Goal: Information Seeking & Learning: Compare options

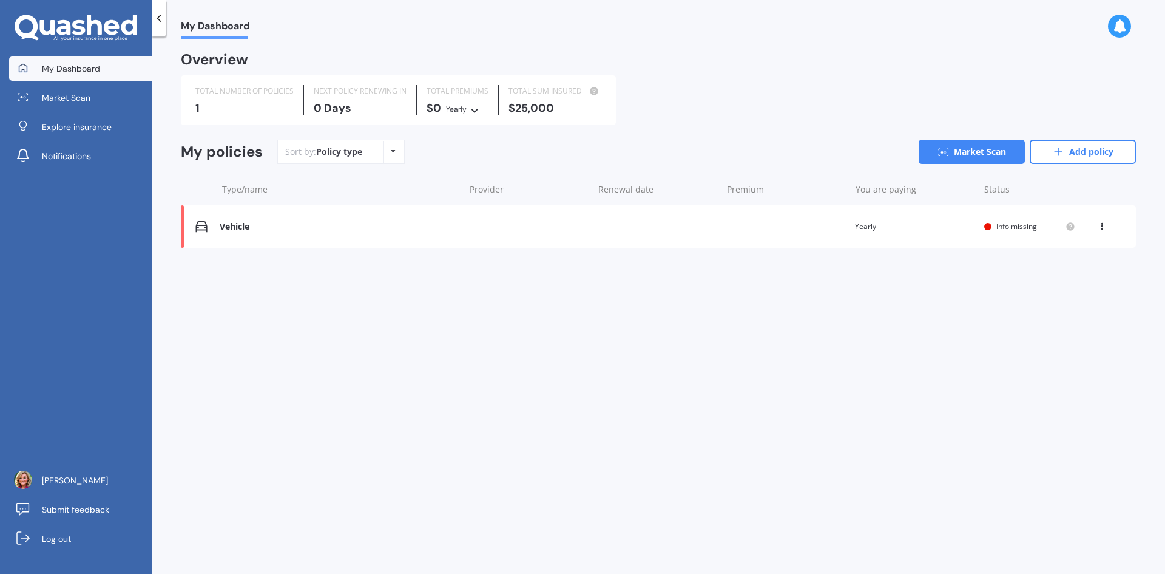
click at [397, 154] on div "Policy type Alphabetical Date added Renewing next" at bounding box center [393, 152] width 19 height 22
click at [77, 123] on span "Explore insurance" at bounding box center [77, 127] width 70 height 12
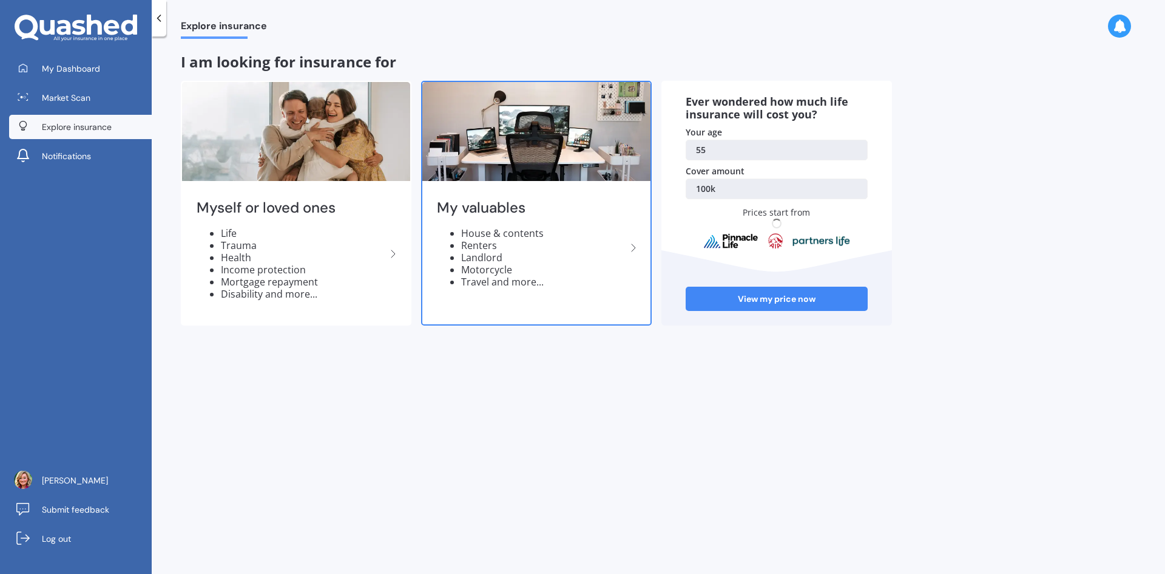
click at [528, 234] on li "House & contents" at bounding box center [543, 233] width 165 height 12
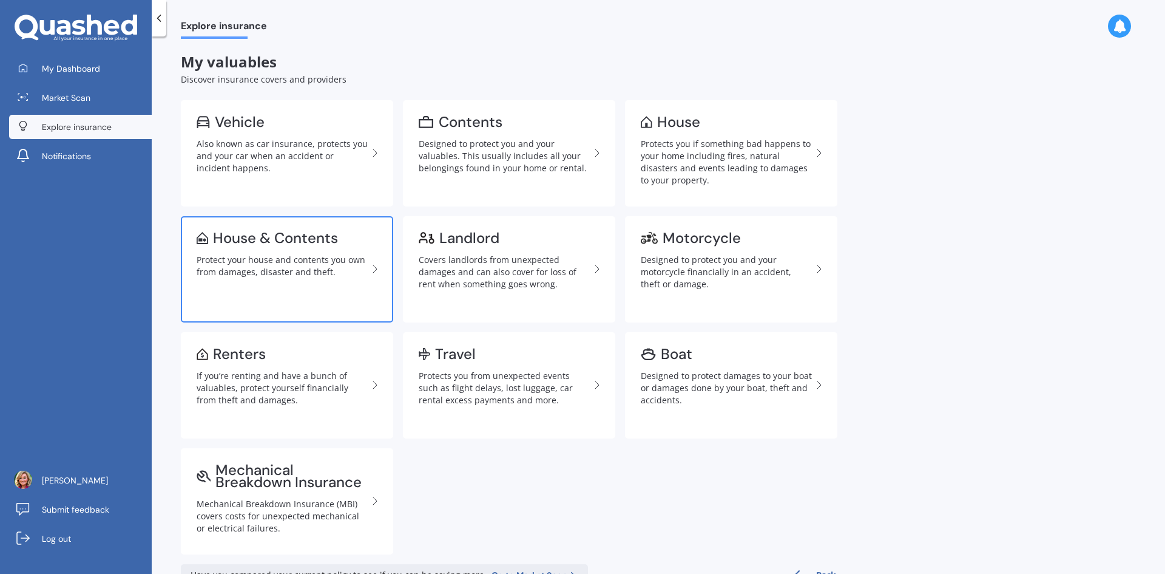
click at [305, 273] on div "Protect your house and contents you own from damages, disaster and theft." at bounding box center [282, 266] width 171 height 24
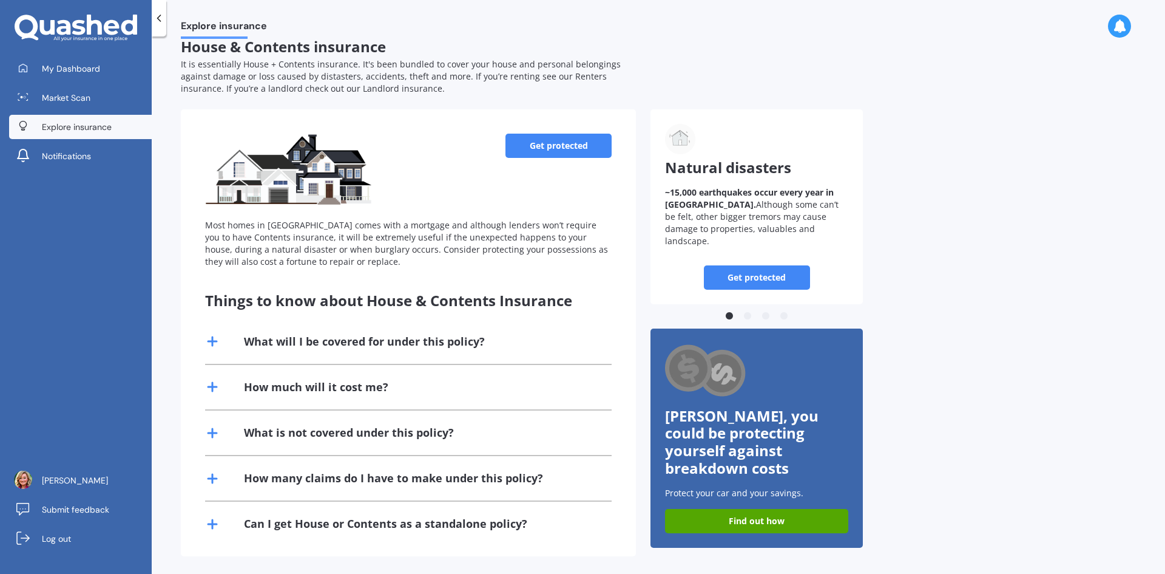
scroll to position [19, 0]
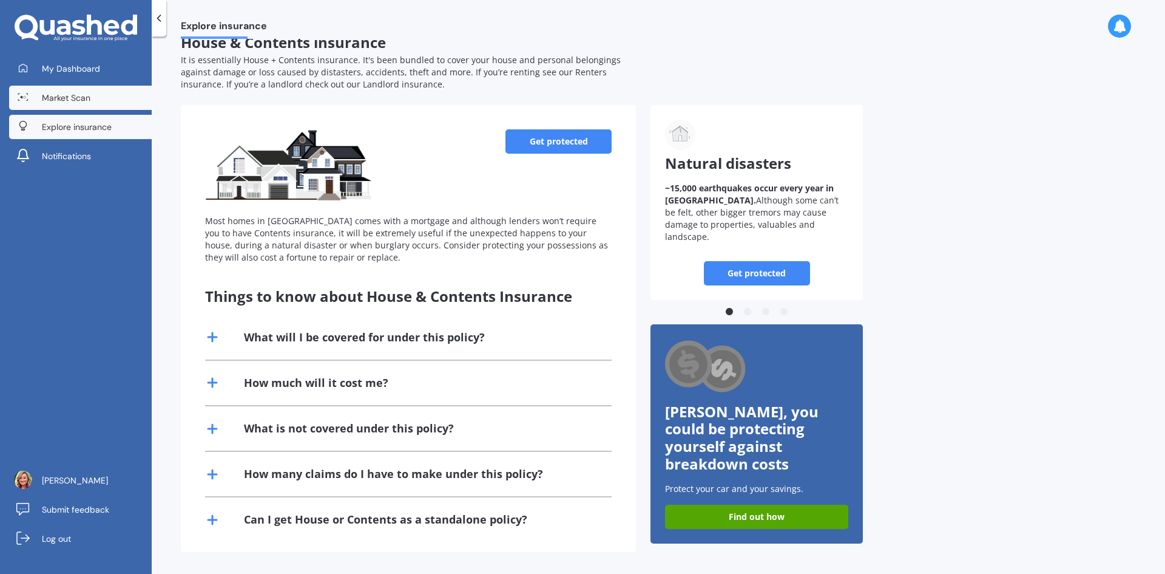
click at [62, 95] on span "Market Scan" at bounding box center [66, 98] width 49 height 12
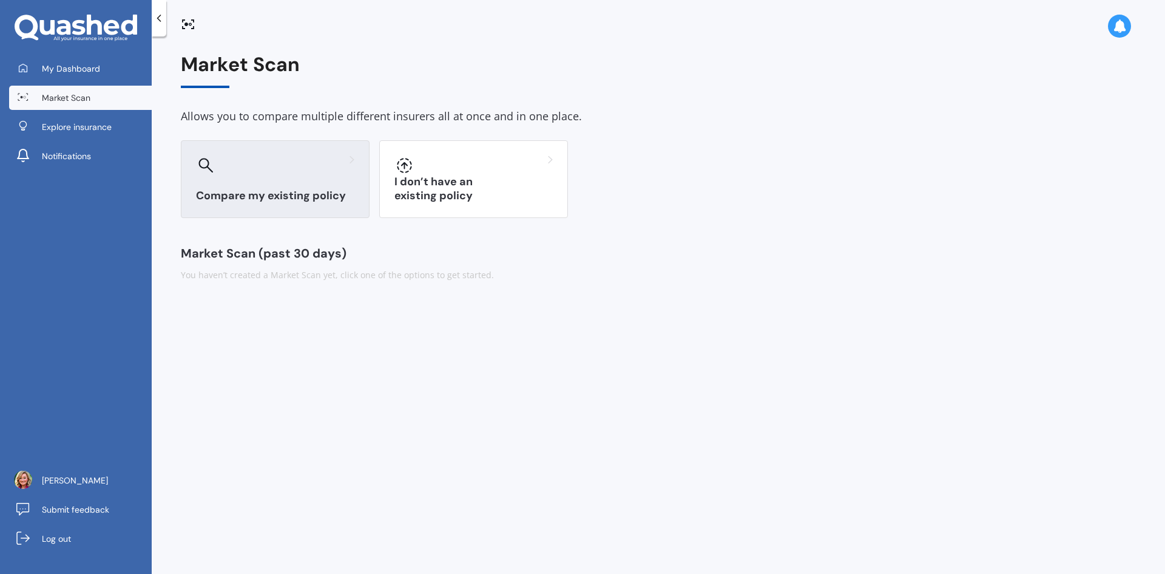
click at [235, 184] on div "Compare my existing policy" at bounding box center [275, 179] width 189 height 78
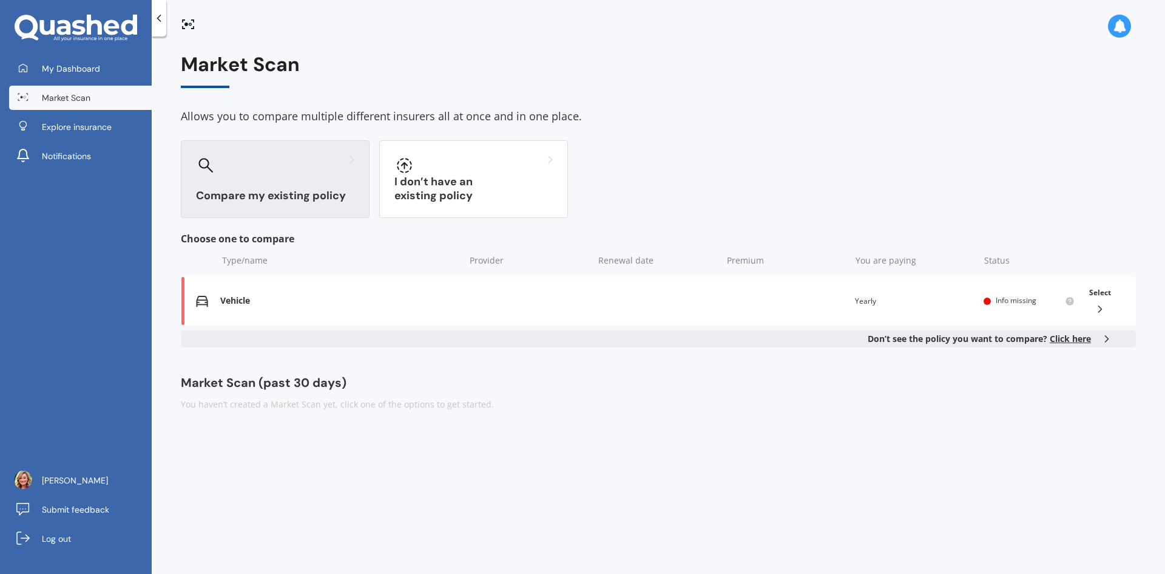
click at [1077, 338] on span "Click here" at bounding box center [1070, 339] width 41 height 12
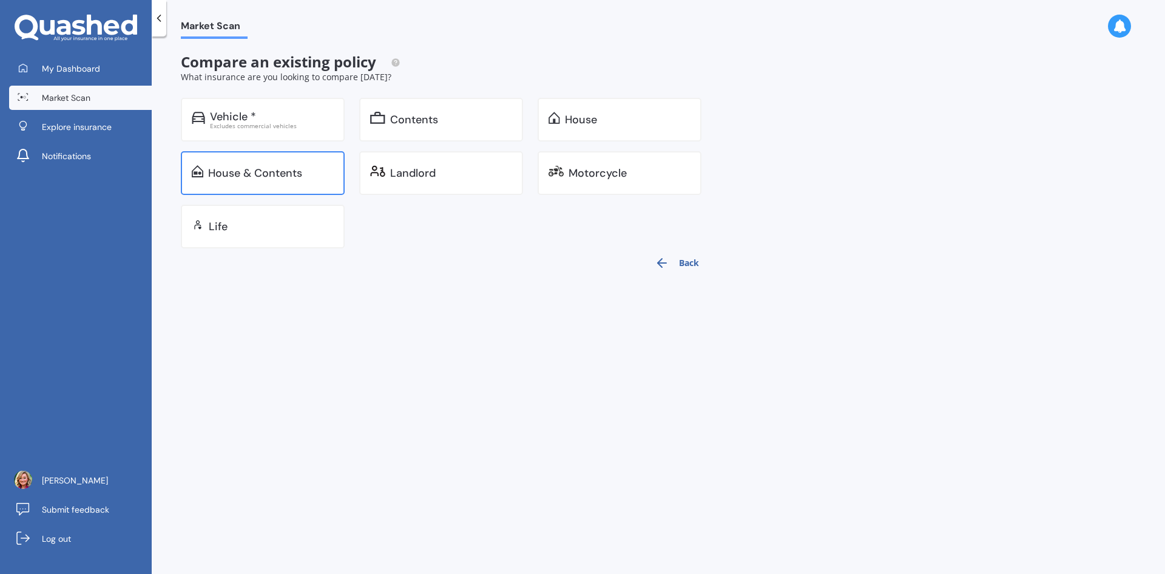
click at [300, 162] on div "House & Contents" at bounding box center [263, 173] width 164 height 44
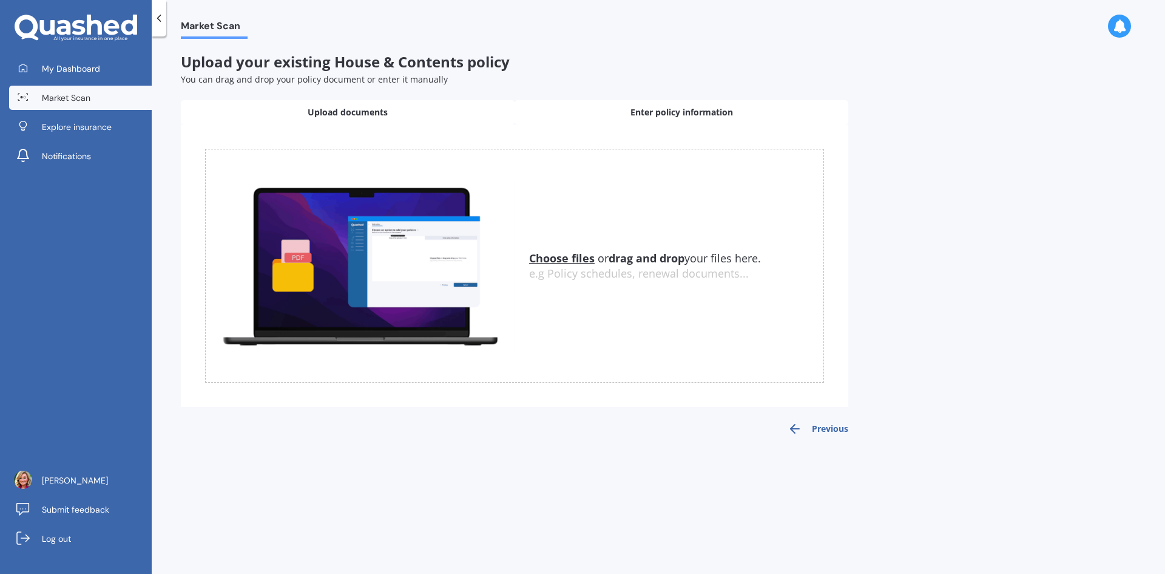
click at [648, 107] on span "Enter policy information" at bounding box center [682, 112] width 103 height 12
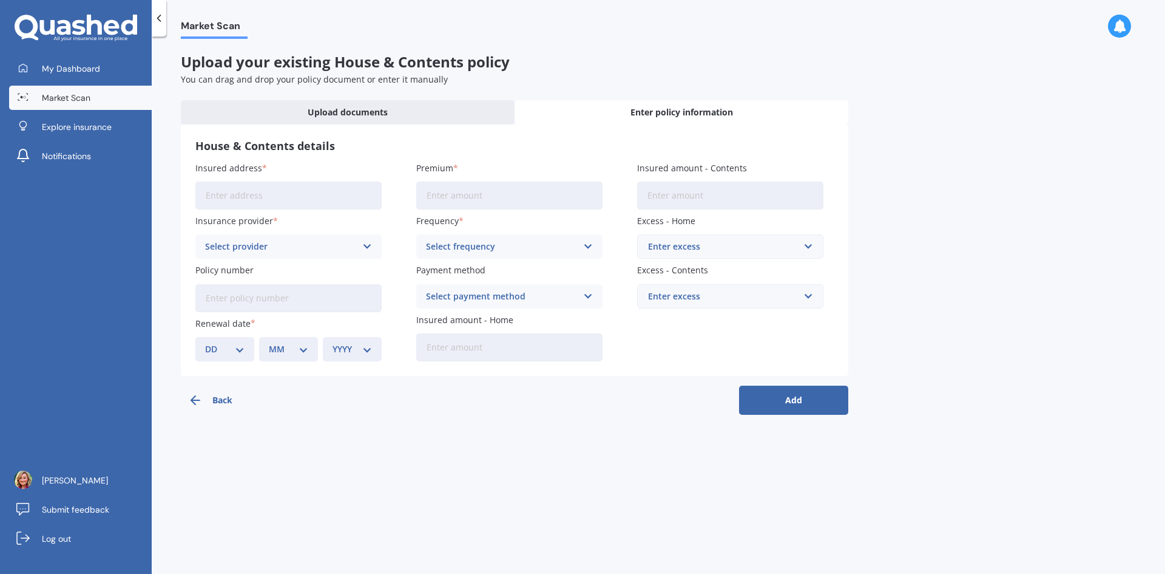
click at [245, 196] on input "Insured address" at bounding box center [288, 195] width 186 height 28
type input "[STREET_ADDRESS][PERSON_NAME]"
click at [251, 249] on div "Select provider" at bounding box center [280, 246] width 151 height 13
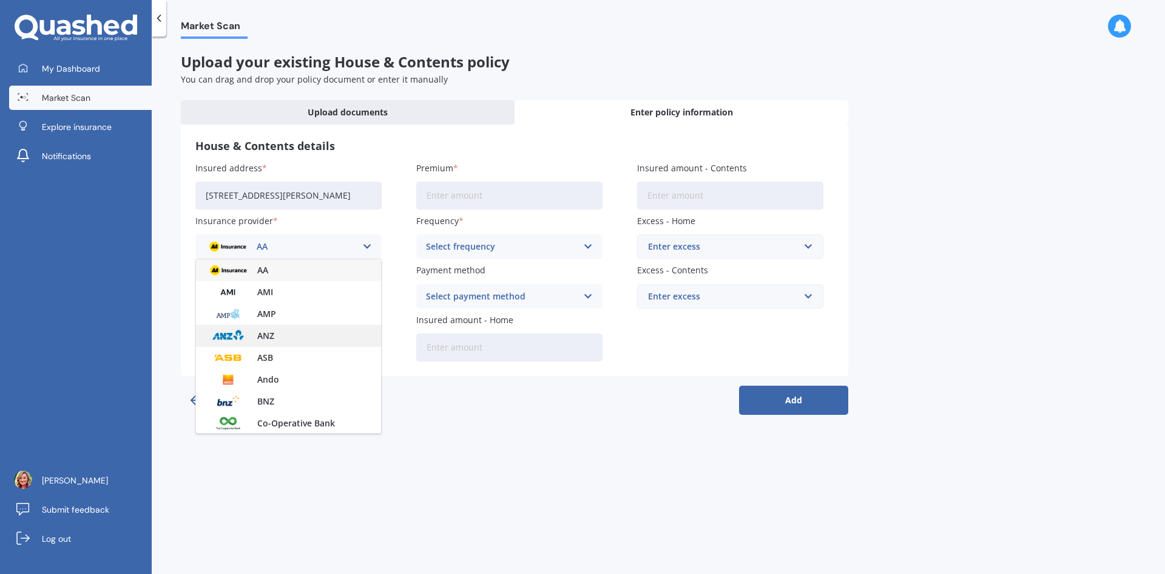
click at [257, 332] on span "ANZ" at bounding box center [265, 335] width 17 height 8
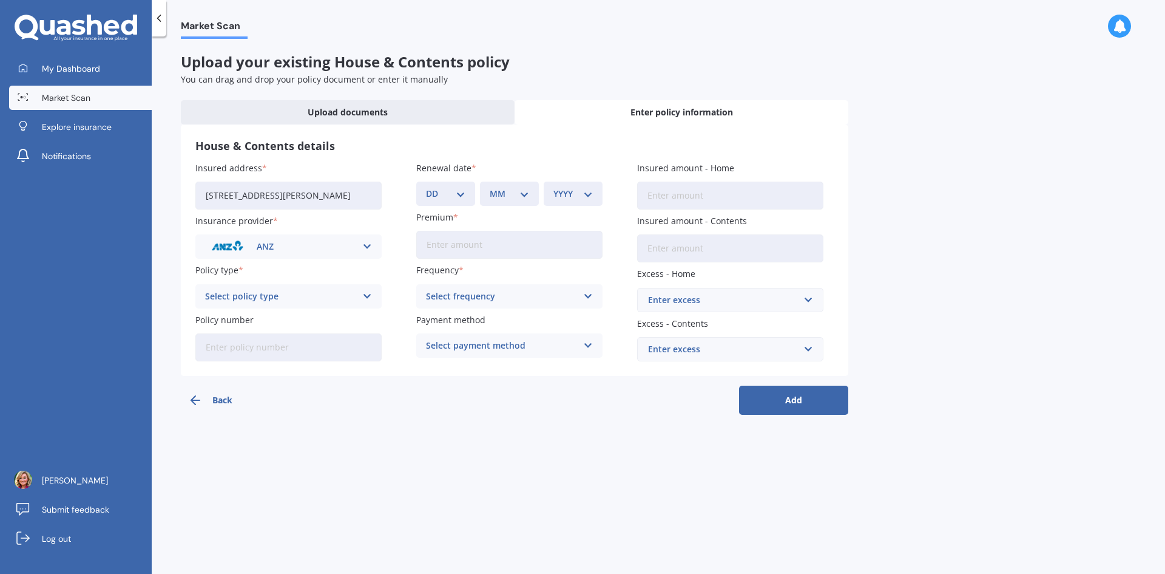
click at [306, 299] on div "Select policy type" at bounding box center [280, 296] width 151 height 13
click at [305, 318] on span "Multi - House and Contents" at bounding box center [263, 320] width 115 height 8
click at [273, 351] on input "Policy number" at bounding box center [288, 347] width 186 height 28
type input "5631480"
click at [442, 194] on select "DD 01 02 03 04 05 06 07 08 09 10 11 12 13 14 15 16 17 18 19 20 21 22 23 24 25 2…" at bounding box center [445, 193] width 39 height 13
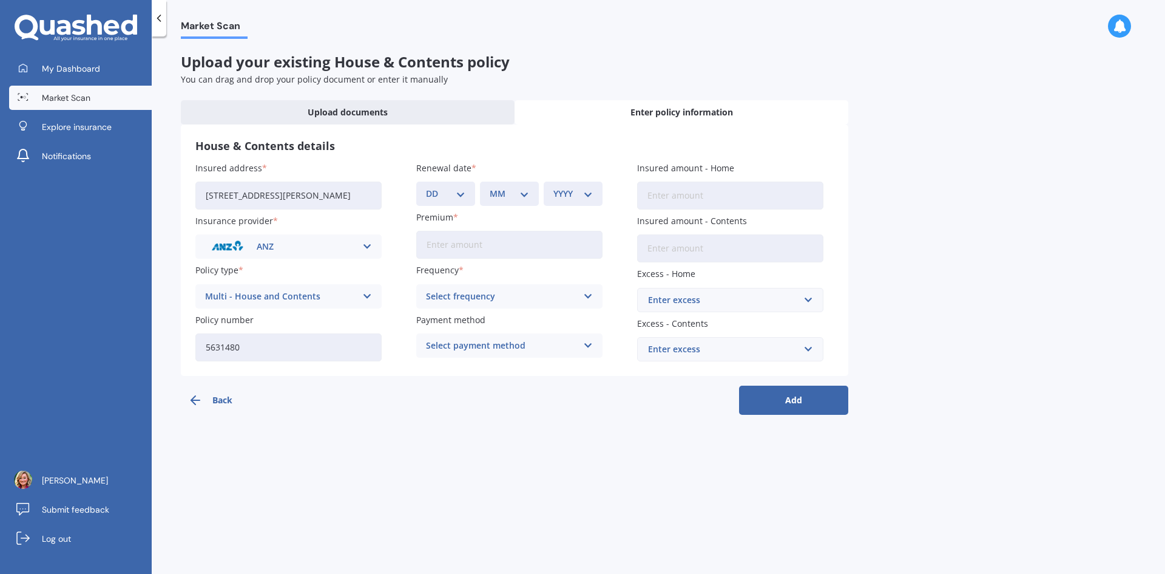
select select "20"
click at [426, 187] on select "DD 01 02 03 04 05 06 07 08 09 10 11 12 13 14 15 16 17 18 19 20 21 22 23 24 25 2…" at bounding box center [445, 193] width 39 height 13
click at [509, 188] on select "MM 01 02 03 04 05 06 07 08 09 10 11 12" at bounding box center [509, 193] width 39 height 13
select select "09"
click at [490, 187] on select "MM 01 02 03 04 05 06 07 08 09 10 11 12" at bounding box center [509, 193] width 39 height 13
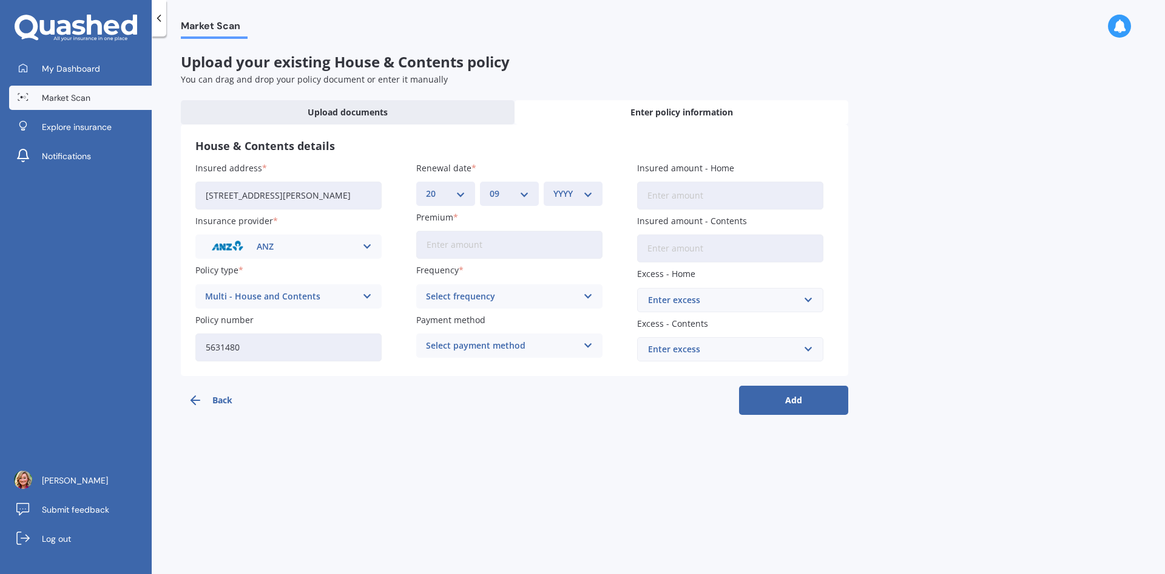
click at [575, 199] on select "YYYY 2027 2026 2025 2024 2023 2022 2021 2020 2019 2018 2017 2016 2015 2014 2013…" at bounding box center [573, 193] width 39 height 13
select select "2025"
click at [554, 187] on select "YYYY 2027 2026 2025 2024 2023 2022 2021 2020 2019 2018 2017 2016 2015 2014 2013…" at bounding box center [573, 193] width 39 height 13
click at [458, 246] on input "Premium" at bounding box center [509, 245] width 186 height 28
type input "$2,434.81"
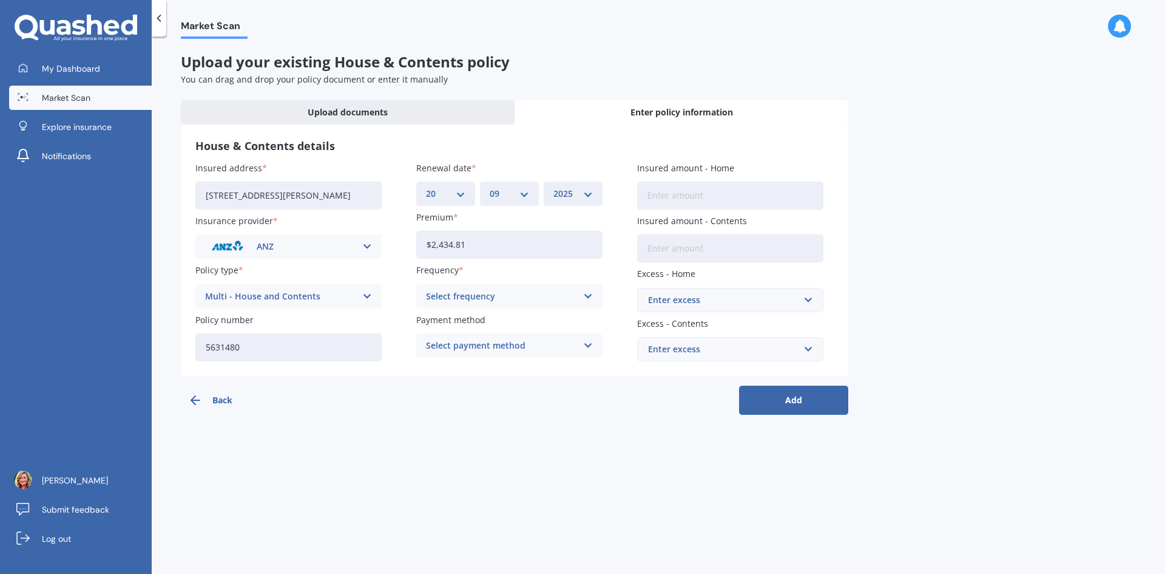
click at [474, 299] on div "Select frequency" at bounding box center [501, 296] width 151 height 13
click at [462, 317] on div "Yearly" at bounding box center [509, 320] width 185 height 22
click at [472, 348] on div "Select payment method" at bounding box center [501, 345] width 151 height 13
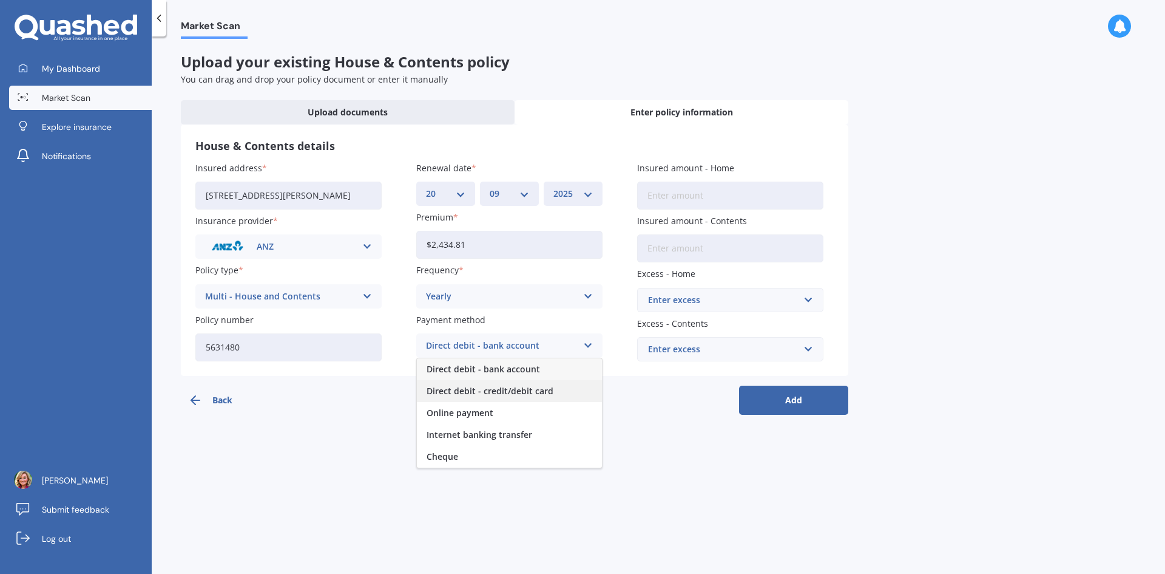
click at [512, 390] on span "Direct debit - credit/debit card" at bounding box center [490, 391] width 127 height 8
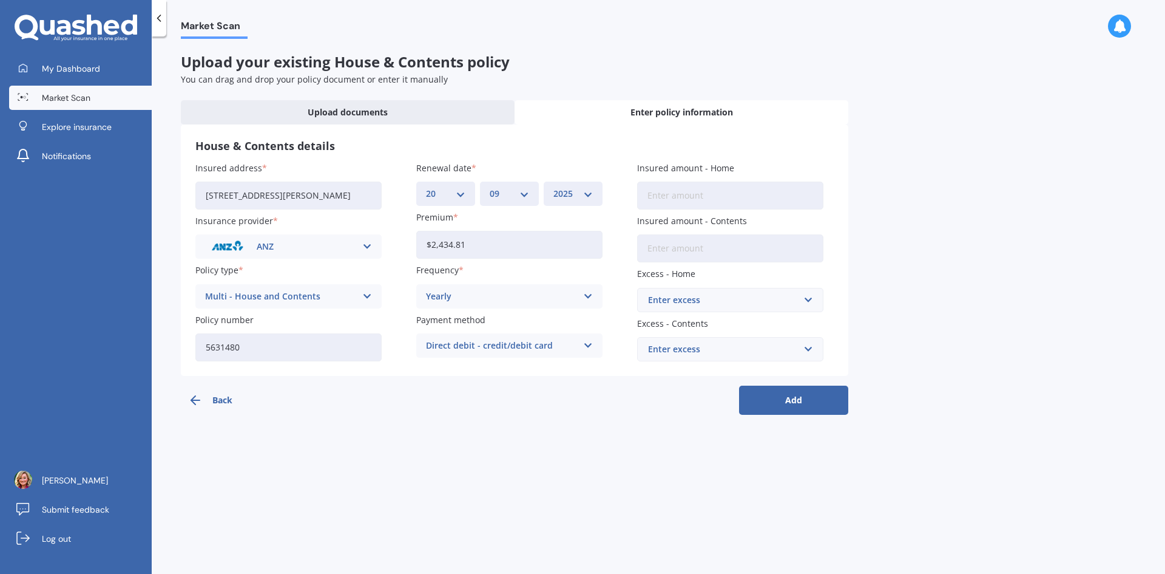
click at [685, 198] on input "Insured amount - Home" at bounding box center [730, 195] width 186 height 28
type input "$500,000"
click at [680, 248] on input "Insured amount - Contents" at bounding box center [730, 248] width 186 height 28
type input "$156,927"
click at [730, 304] on div "Enter excess" at bounding box center [723, 299] width 150 height 13
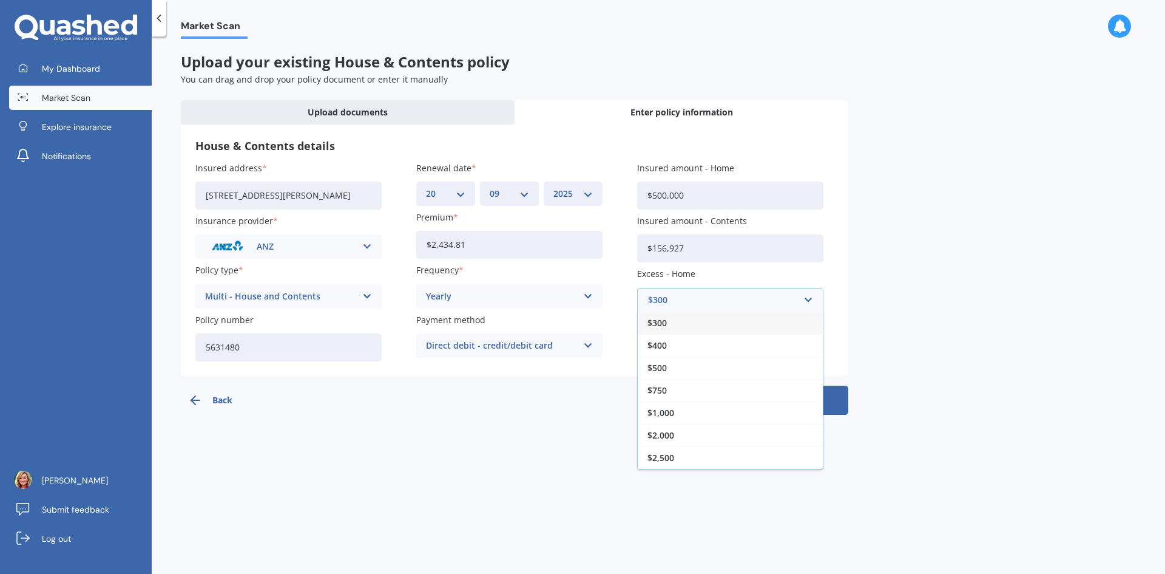
click at [678, 328] on div "$300" at bounding box center [730, 322] width 185 height 22
click at [763, 351] on div "Enter excess" at bounding box center [723, 348] width 150 height 13
click at [702, 373] on div "$250" at bounding box center [730, 372] width 185 height 22
click at [784, 405] on button "Add" at bounding box center [793, 399] width 109 height 29
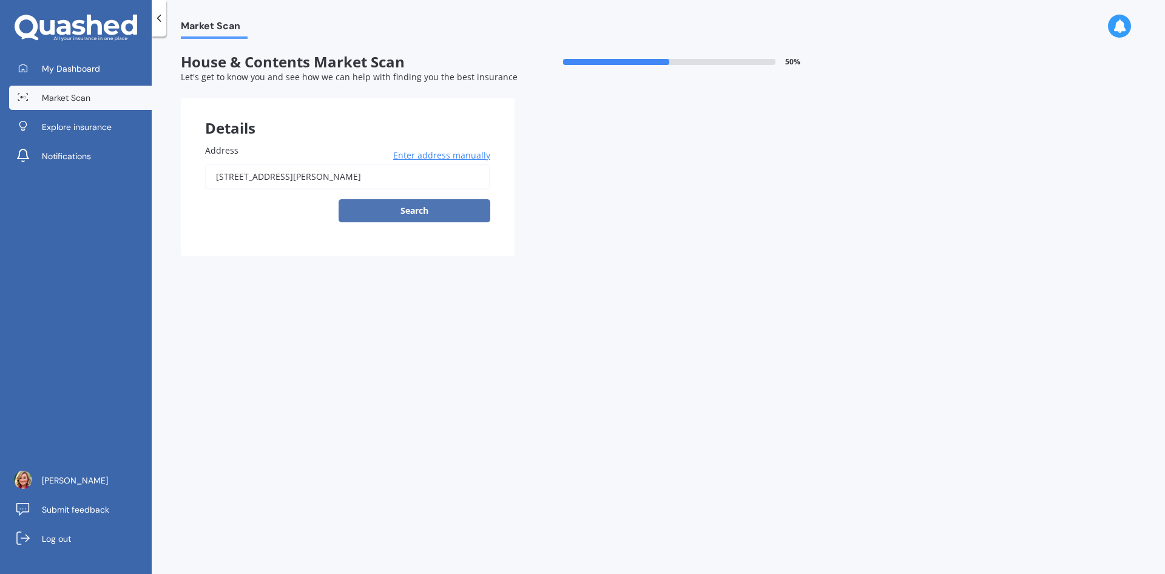
click at [412, 211] on button "Search" at bounding box center [415, 210] width 152 height 23
type input "[STREET_ADDRESS][PERSON_NAME]"
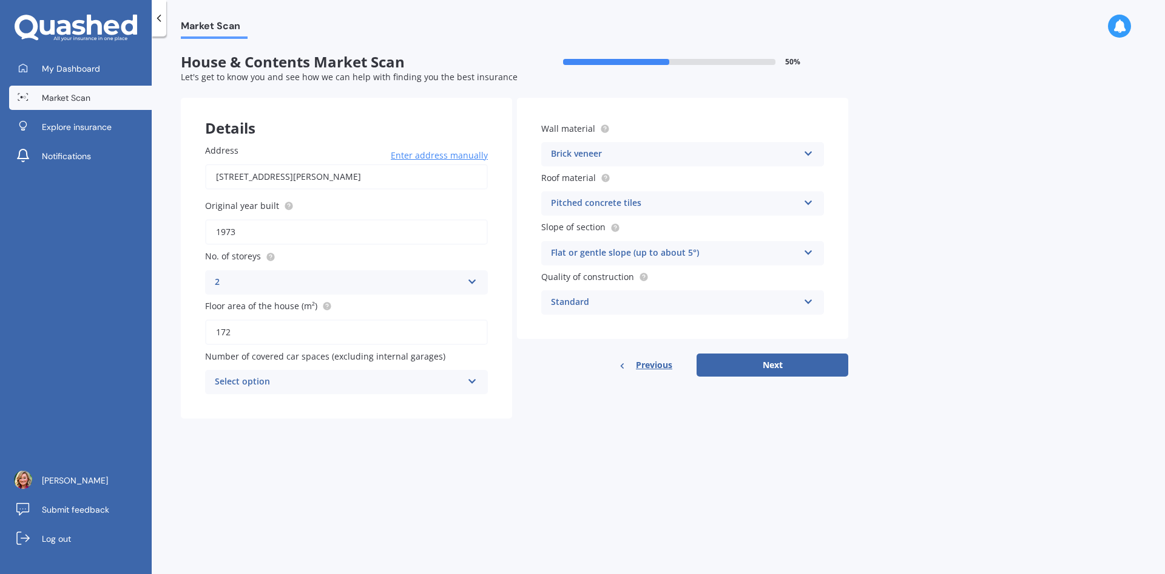
click at [737, 206] on div "Pitched concrete tiles" at bounding box center [675, 203] width 248 height 15
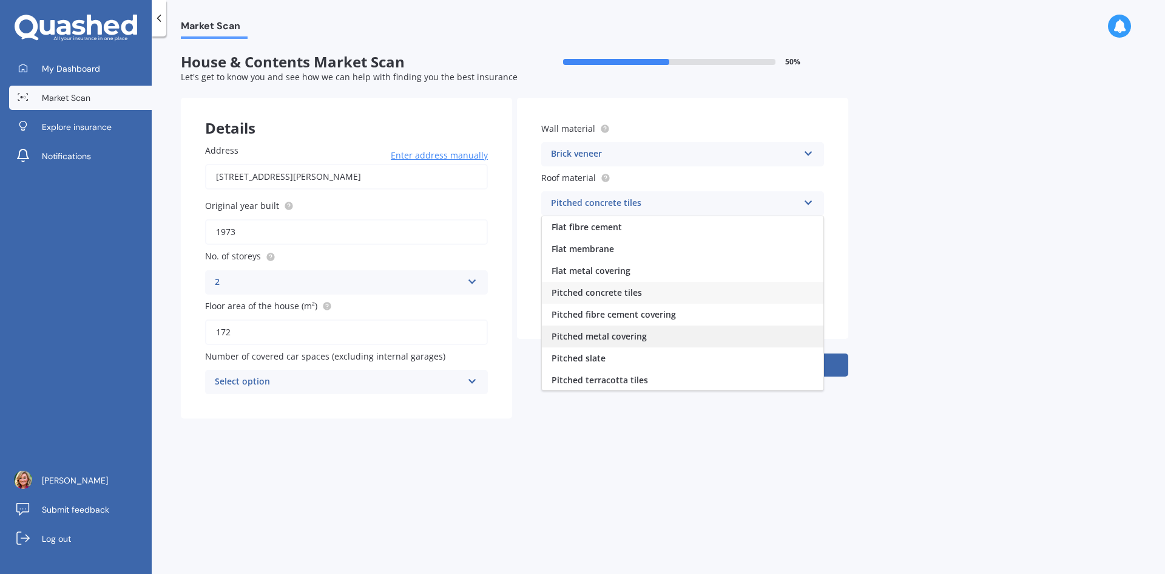
click at [666, 334] on div "Pitched metal covering" at bounding box center [683, 336] width 282 height 22
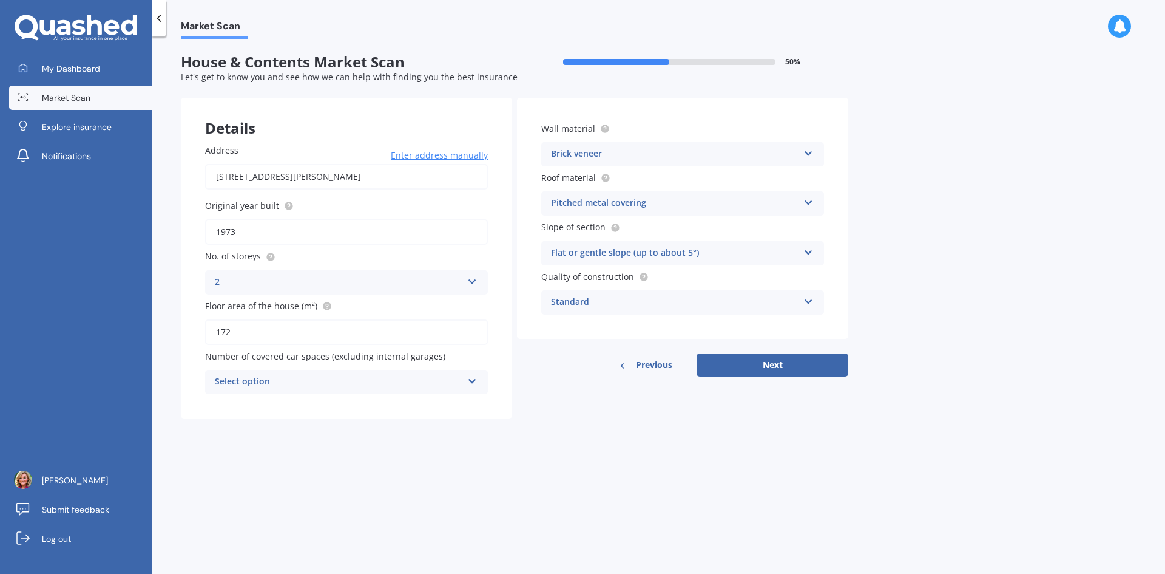
click at [699, 201] on div "Pitched metal covering" at bounding box center [675, 203] width 248 height 15
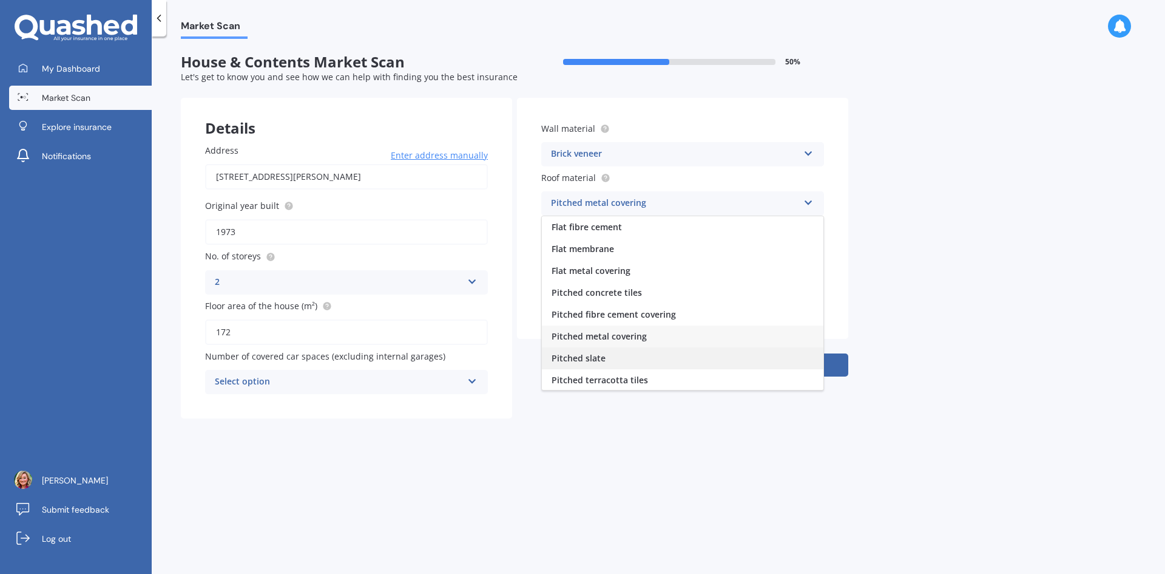
scroll to position [45, 0]
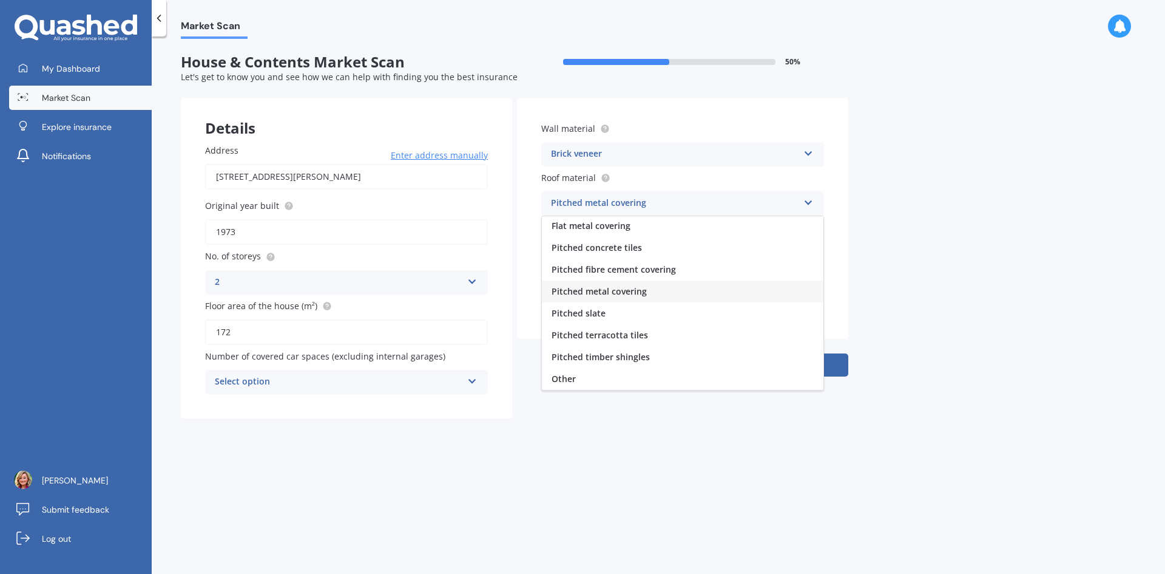
click at [643, 287] on span "Pitched metal covering" at bounding box center [599, 291] width 95 height 12
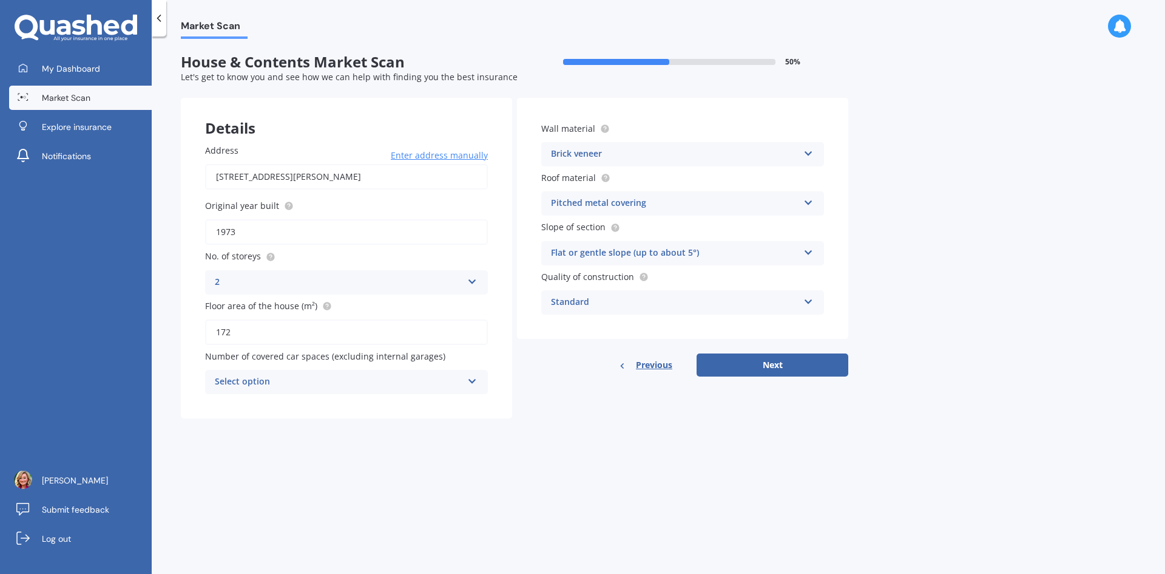
click at [724, 260] on div "Flat or gentle slope (up to about 5°)" at bounding box center [675, 253] width 248 height 15
click at [702, 277] on div "Flat or gentle slope (up to about 5°)" at bounding box center [683, 277] width 282 height 22
click at [688, 301] on div "Standard" at bounding box center [675, 302] width 248 height 15
click at [646, 319] on div "Standard" at bounding box center [683, 326] width 282 height 22
click at [763, 365] on button "Next" at bounding box center [773, 364] width 152 height 23
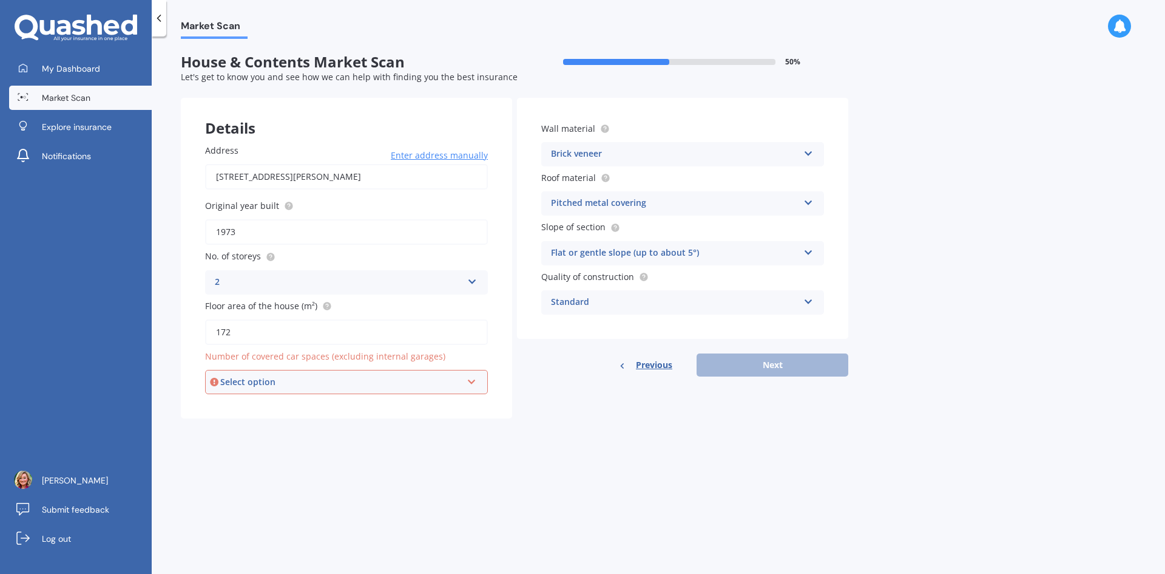
click at [314, 381] on div "Select option" at bounding box center [341, 381] width 242 height 13
click at [277, 408] on div "0" at bounding box center [346, 405] width 280 height 22
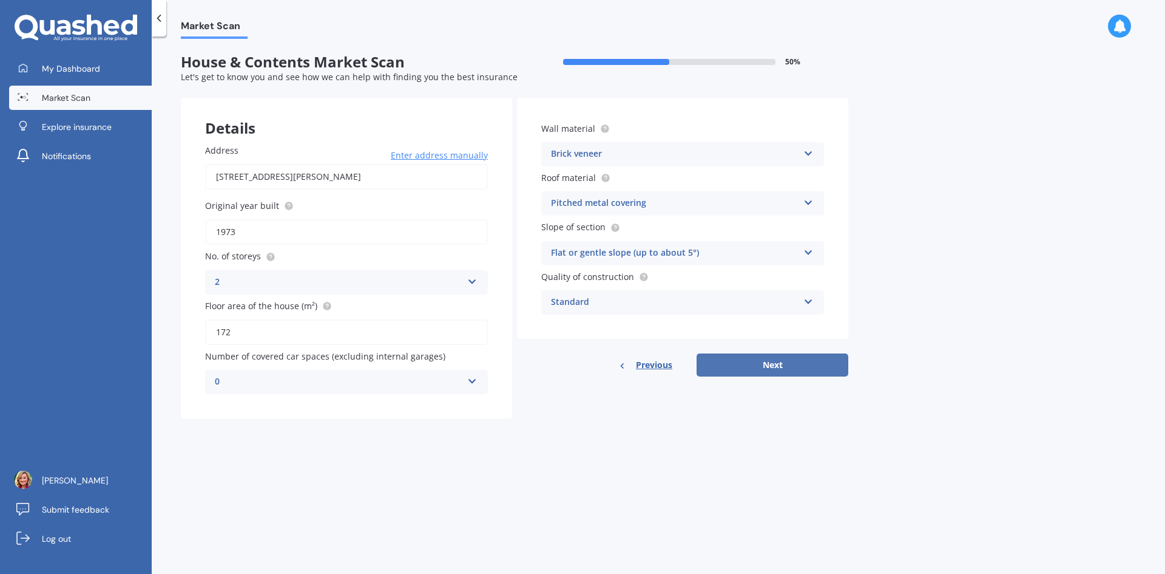
click at [769, 368] on button "Next" at bounding box center [773, 364] width 152 height 23
select select "08"
select select "03"
select select "1970"
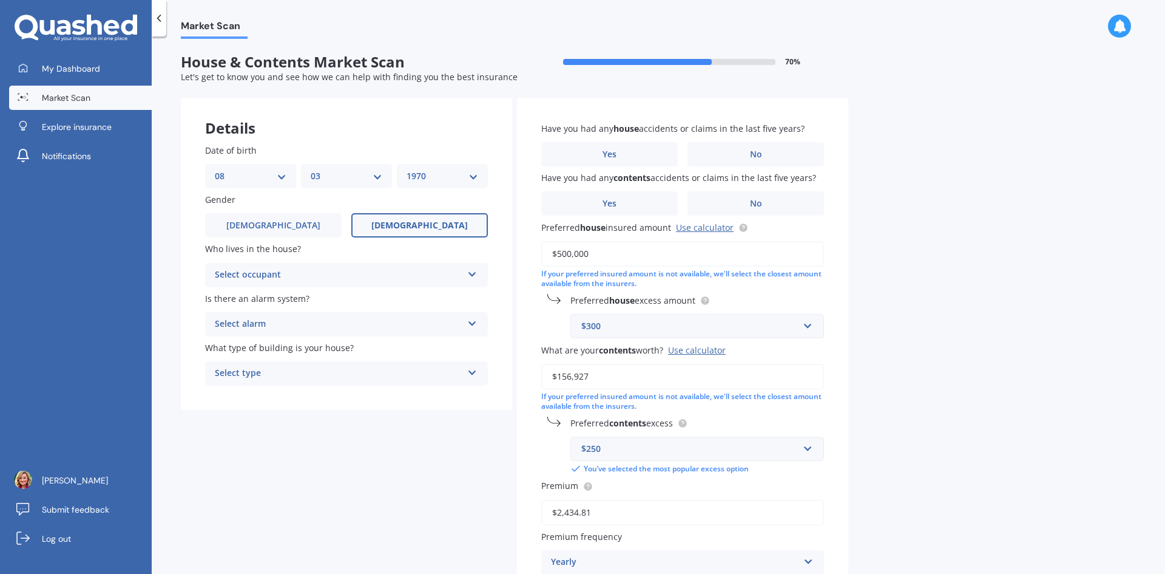
click at [377, 279] on div "Select occupant" at bounding box center [339, 275] width 248 height 15
click at [345, 300] on div "Owner" at bounding box center [347, 299] width 282 height 22
click at [367, 319] on div "Select alarm" at bounding box center [339, 324] width 248 height 15
click at [293, 363] on div "Yes, not monitored" at bounding box center [347, 370] width 282 height 22
click at [362, 375] on div "Select type" at bounding box center [339, 373] width 248 height 15
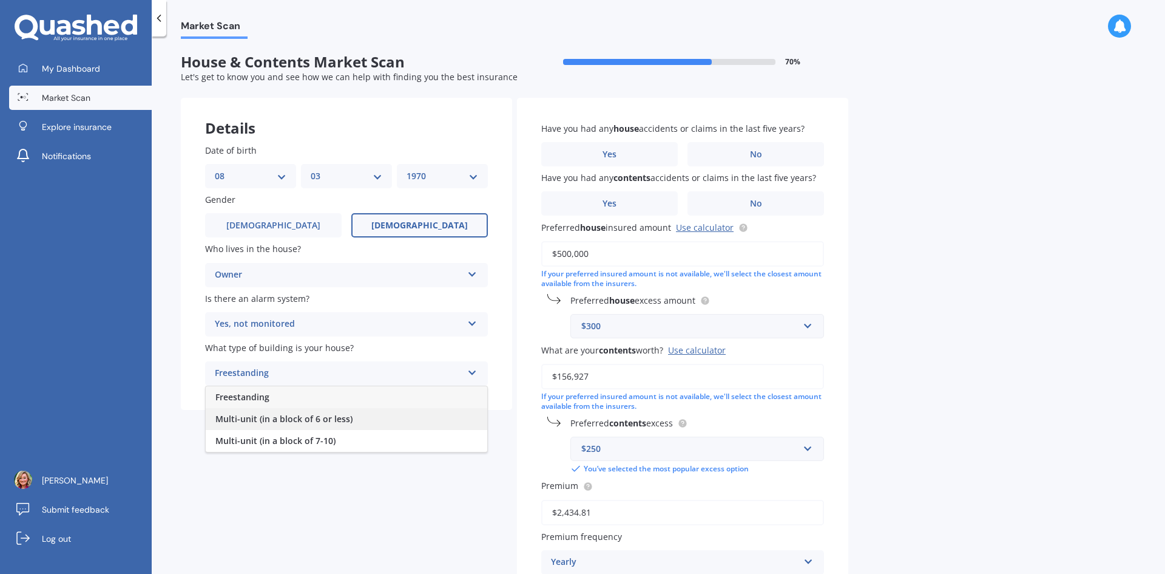
click at [353, 423] on div "Multi-unit (in a block of 6 or less)" at bounding box center [347, 419] width 282 height 22
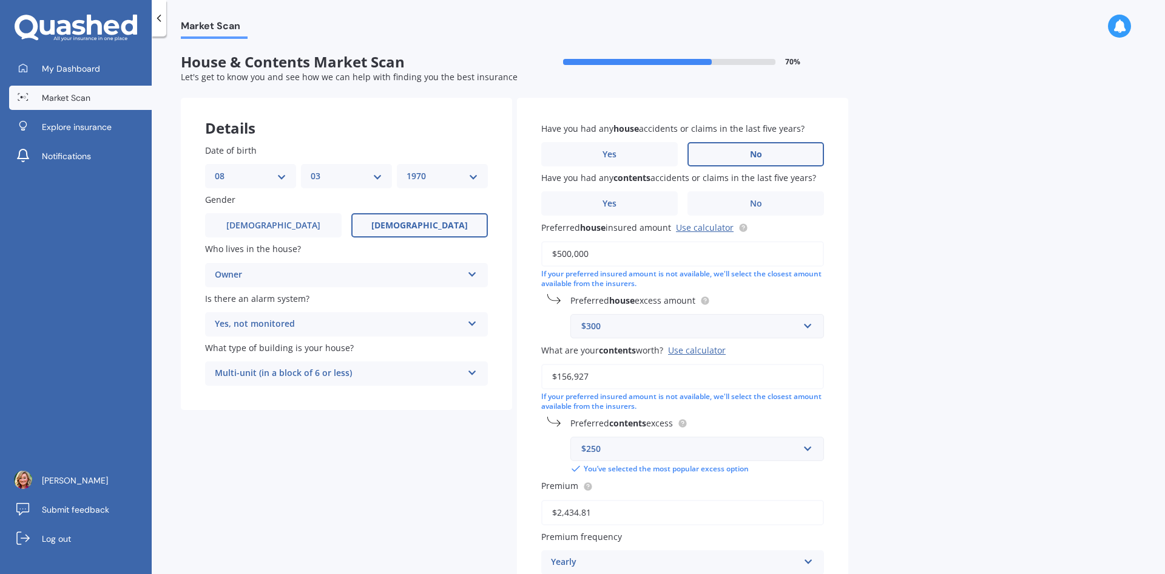
click at [751, 155] on span "No" at bounding box center [756, 154] width 12 height 10
click at [0, 0] on input "No" at bounding box center [0, 0] width 0 height 0
click at [752, 198] on span "No" at bounding box center [756, 203] width 12 height 10
click at [0, 0] on input "No" at bounding box center [0, 0] width 0 height 0
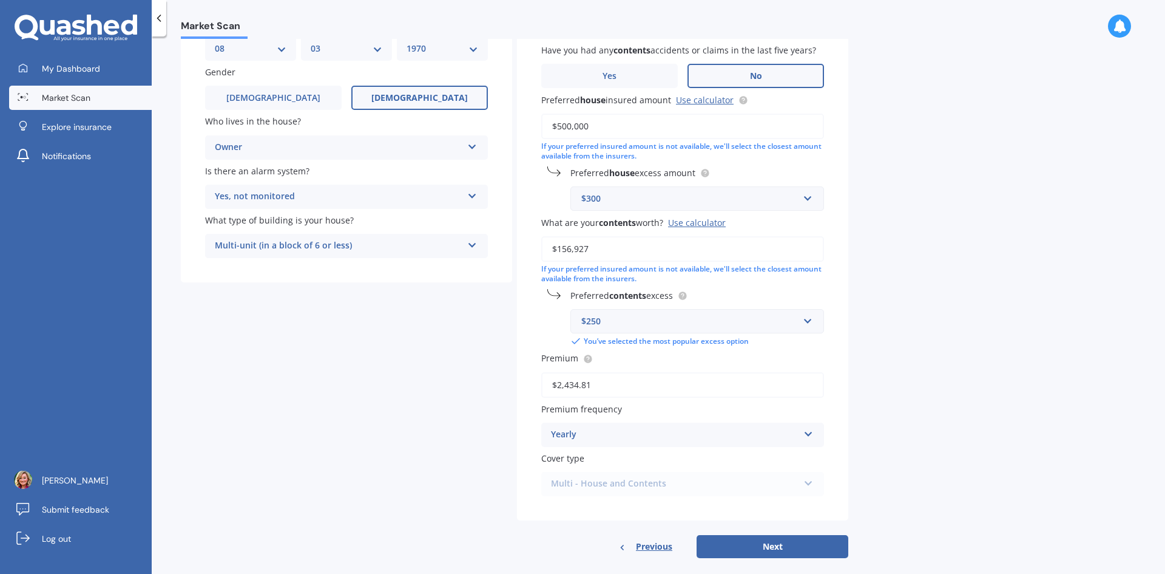
scroll to position [143, 0]
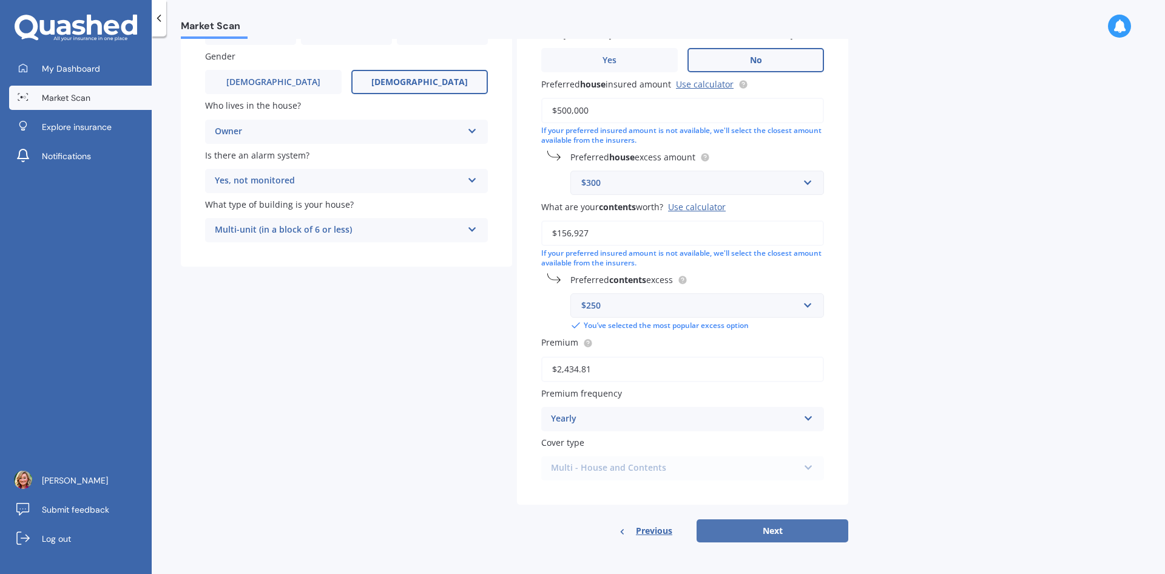
click at [787, 530] on button "Next" at bounding box center [773, 530] width 152 height 23
select select "08"
select select "03"
select select "1970"
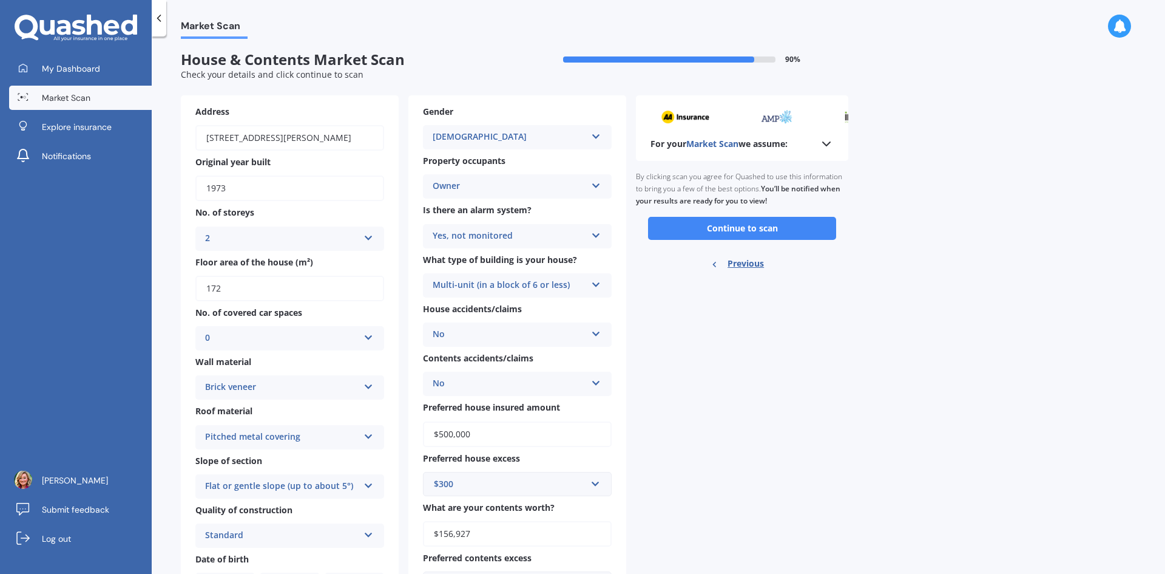
scroll to position [0, 0]
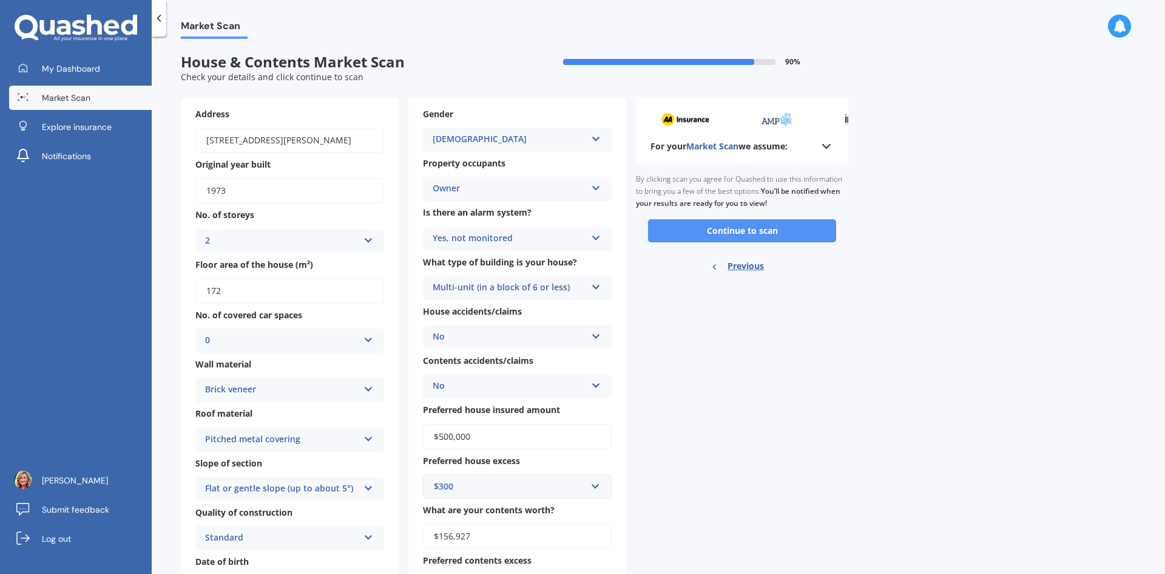
click at [736, 229] on button "Continue to scan" at bounding box center [742, 230] width 188 height 23
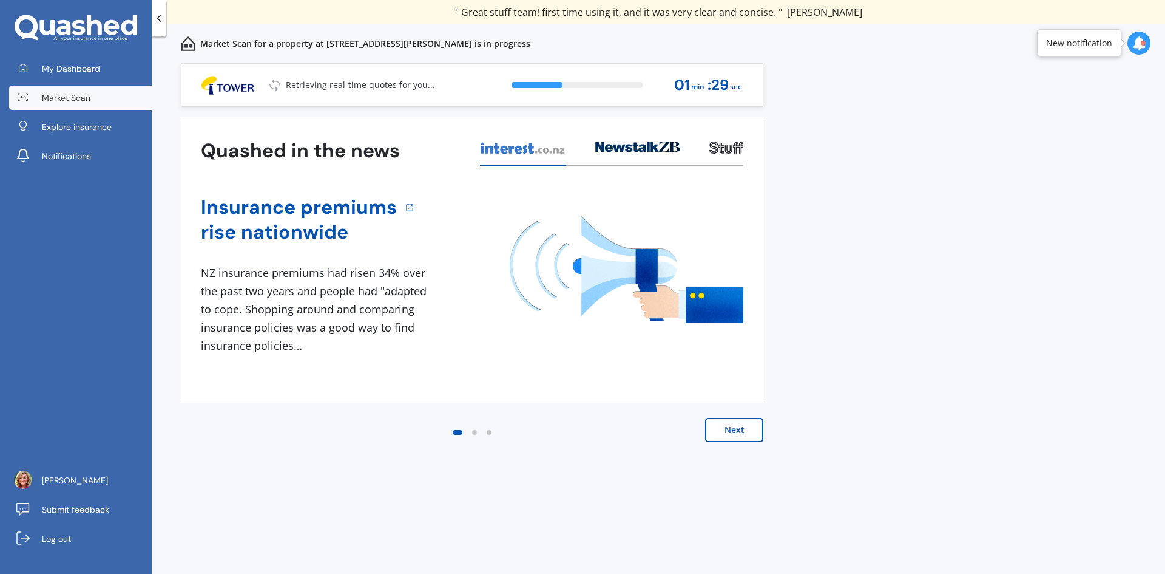
click at [1141, 40] on icon at bounding box center [1139, 42] width 13 height 13
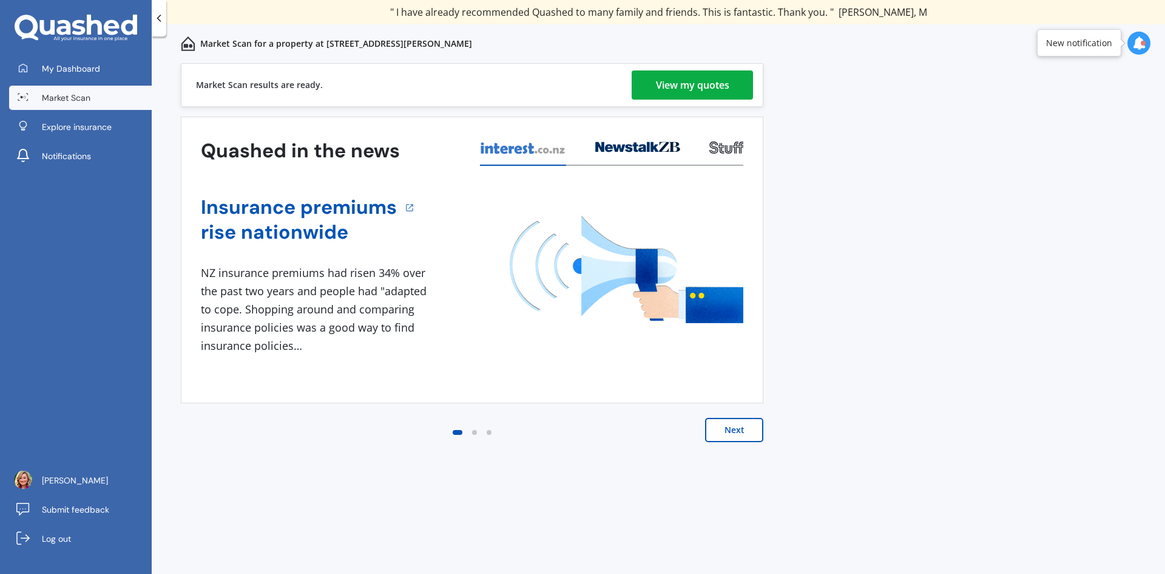
click at [717, 87] on div "View my quotes" at bounding box center [692, 84] width 73 height 29
